Goal: Task Accomplishment & Management: Manage account settings

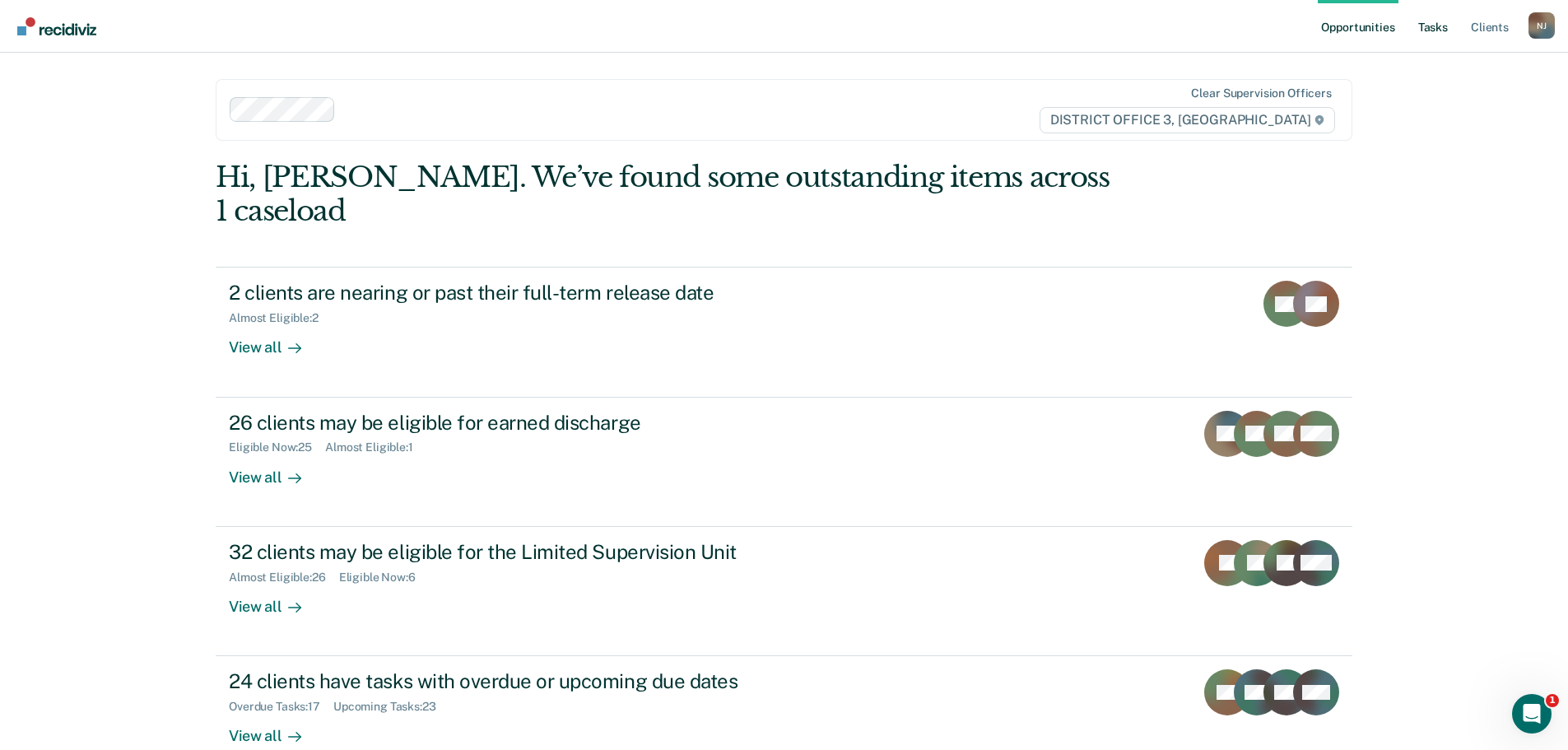
click at [1429, 29] on link "Tasks" at bounding box center [1433, 26] width 36 height 52
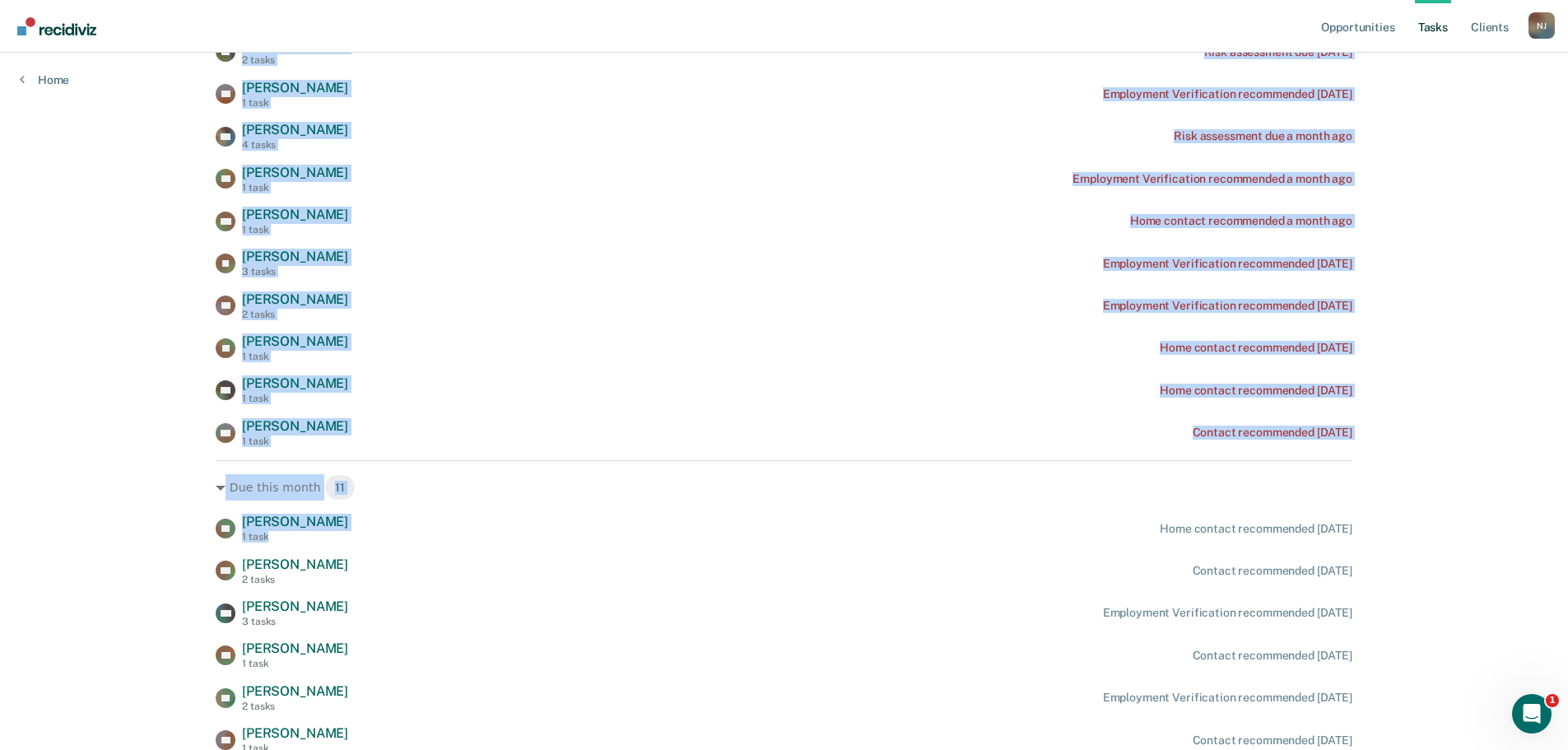
scroll to position [52, 0]
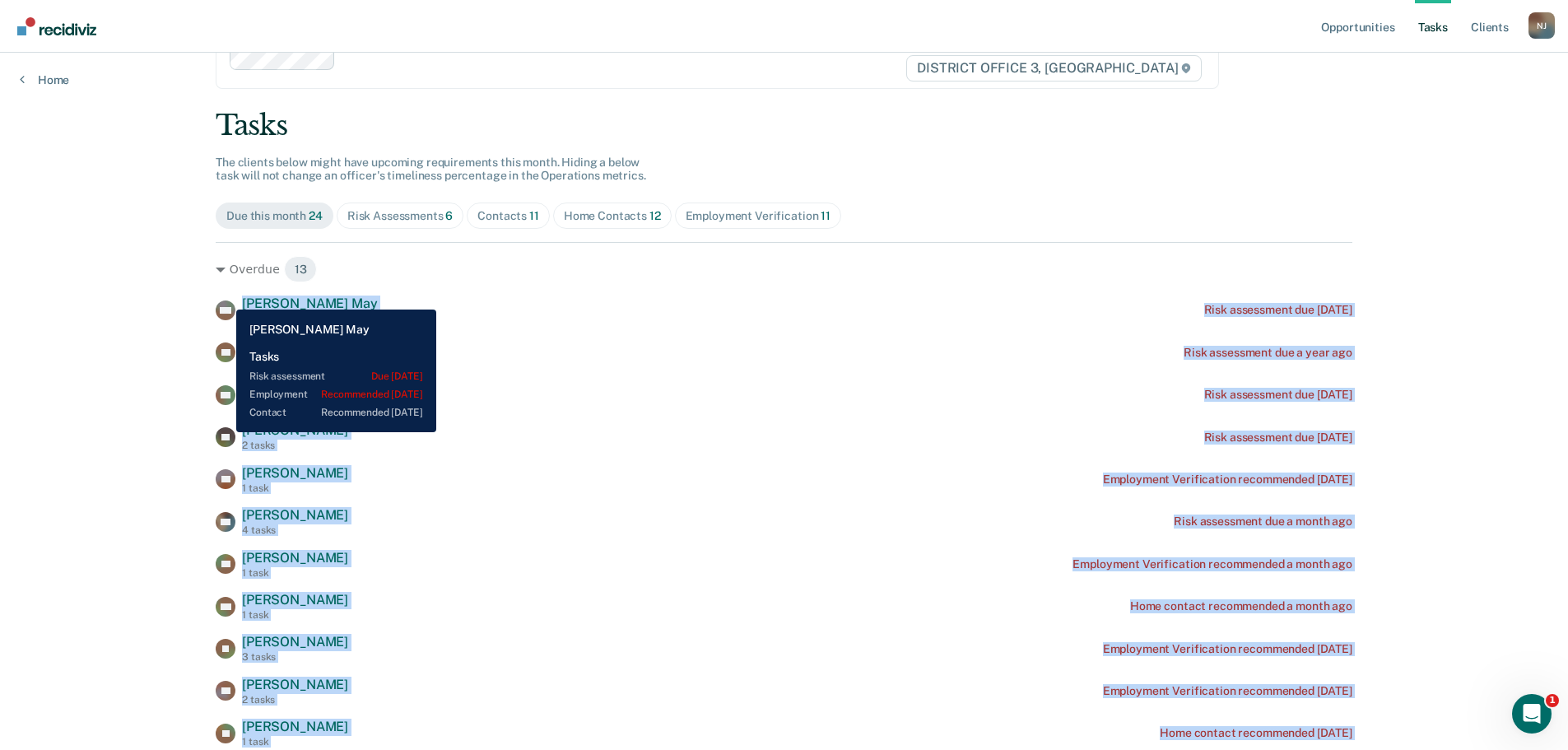
drag, startPoint x: 266, startPoint y: 255, endPoint x: 225, endPoint y: 297, distance: 58.7
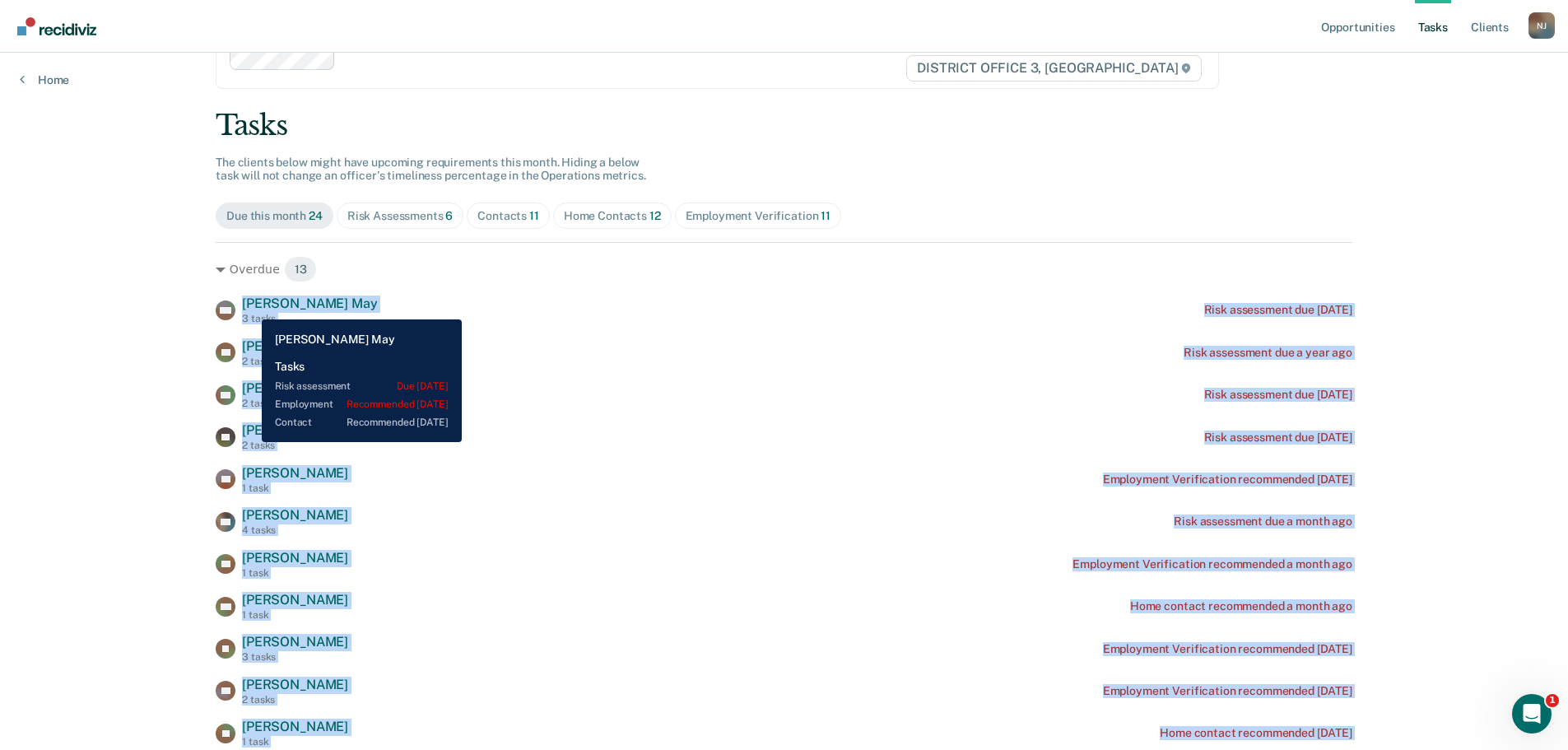
copy div "[PERSON_NAME] [DATE] tasks Risk assessment due [DATE] SD [PERSON_NAME] 2 tasks …"
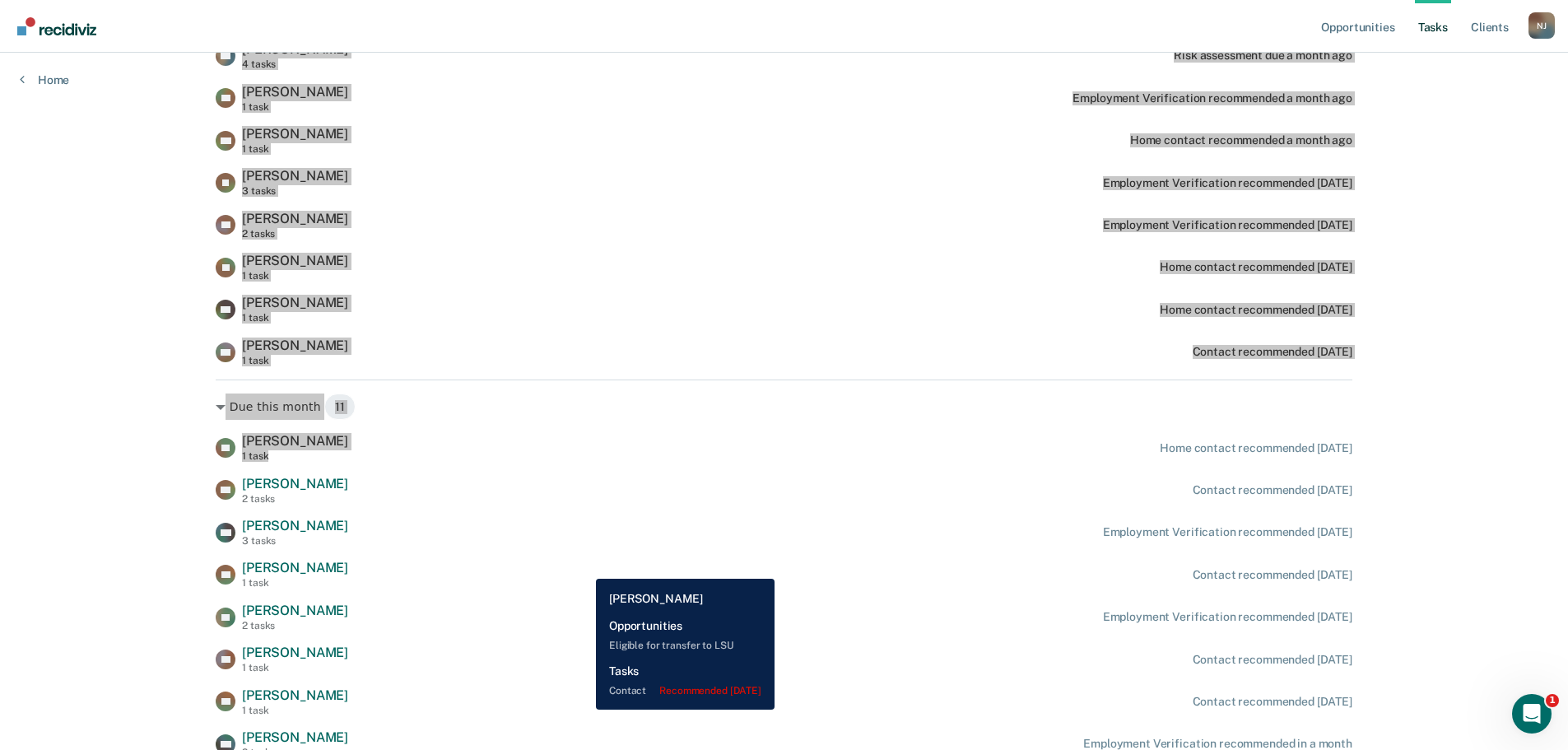
scroll to position [629, 0]
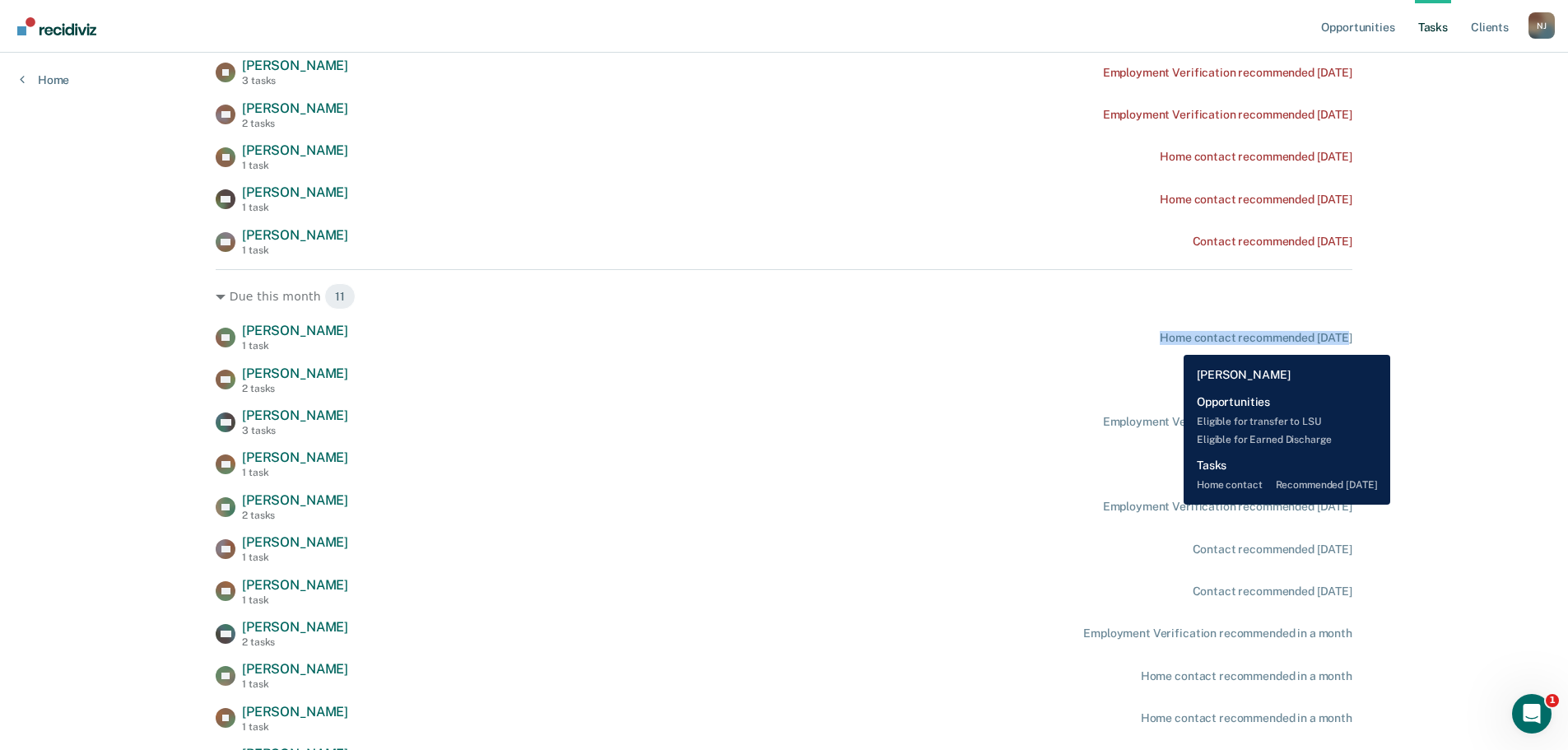
drag, startPoint x: 1379, startPoint y: 335, endPoint x: 1171, endPoint y: 342, distance: 208.1
click at [1171, 342] on div "Opportunities Tasks Client s [PERSON_NAME] Profile How it works Log Out Home Cl…" at bounding box center [784, 106] width 1568 height 1470
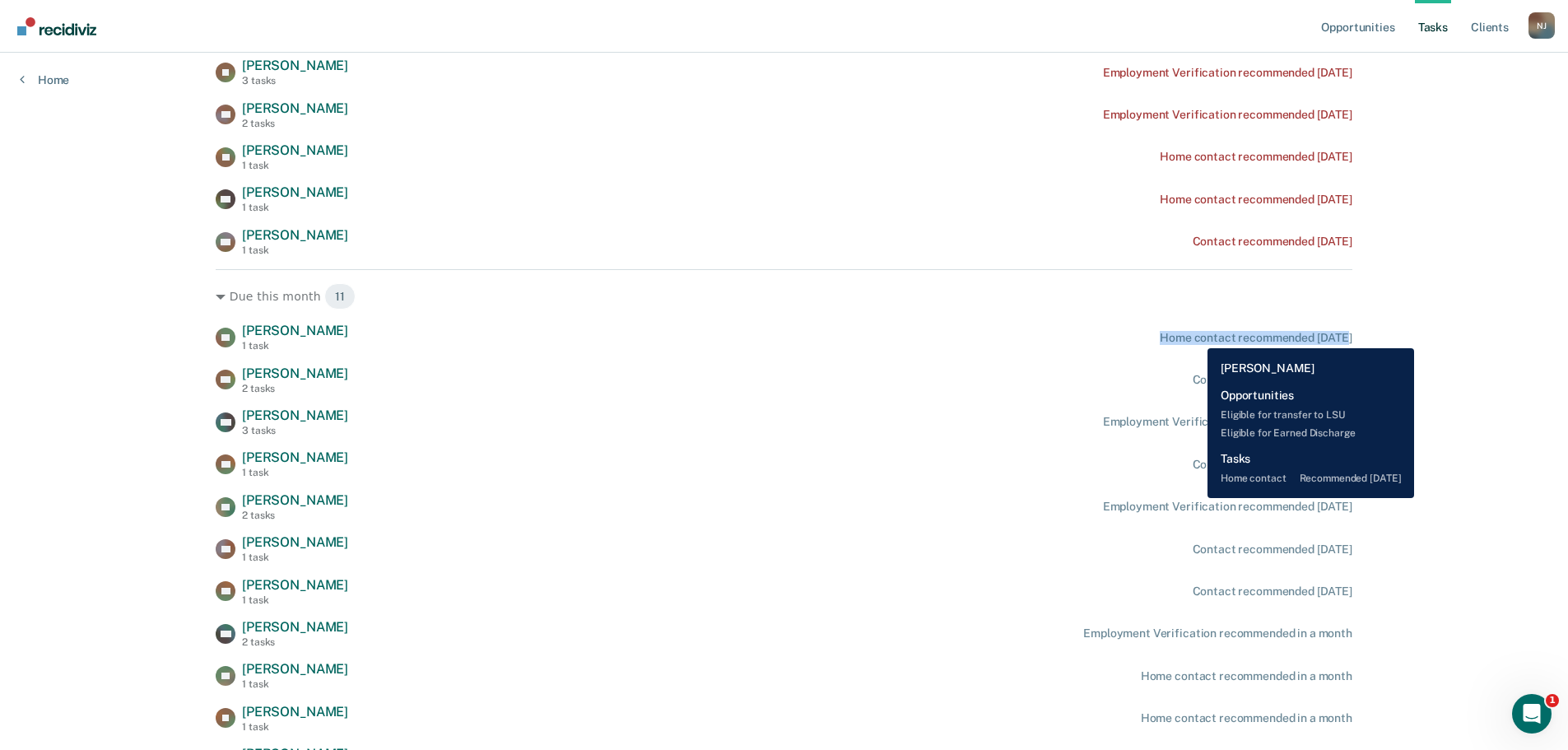
copy div "Home contact recommended [DATE]"
